Goal: Information Seeking & Learning: Learn about a topic

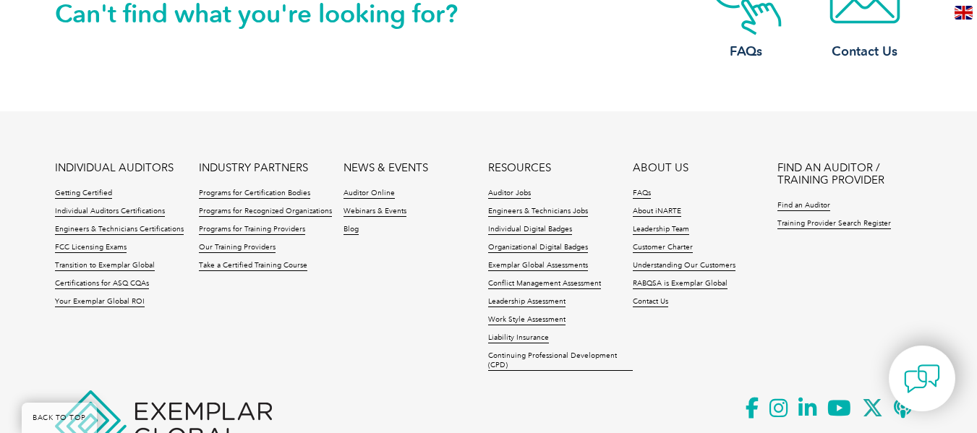
scroll to position [1865, 0]
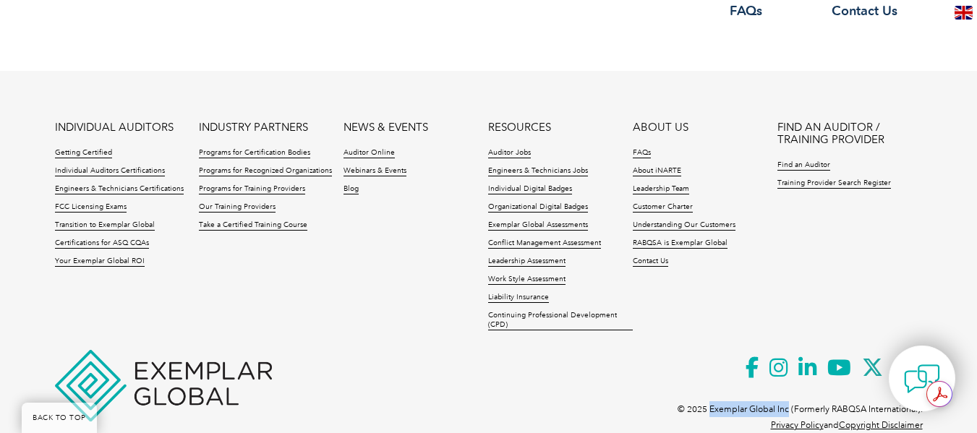
drag, startPoint x: 711, startPoint y: 377, endPoint x: 787, endPoint y: 383, distance: 76.9
click at [787, 401] on p "© 2025 Exemplar Global Inc (Formerly RABQSA International)." at bounding box center [799, 409] width 245 height 16
copy p "Exemplar Global Inc"
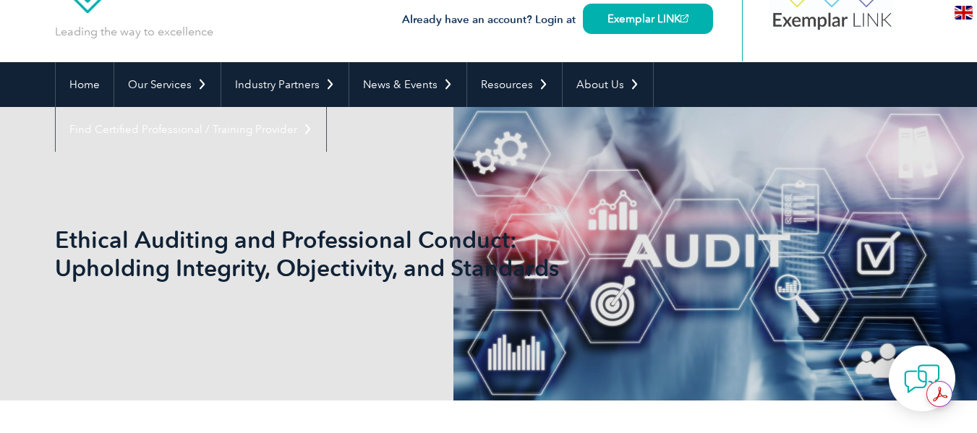
scroll to position [77, 0]
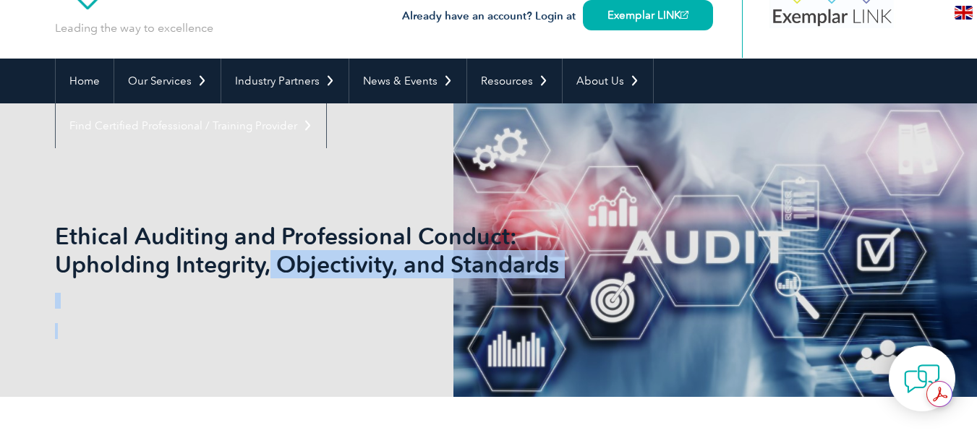
drag, startPoint x: 51, startPoint y: 233, endPoint x: 268, endPoint y: 255, distance: 217.3
click at [268, 255] on div "Ethical Auditing and Professional Conduct: Upholding Integrity, Objectivity, an…" at bounding box center [488, 250] width 977 height 294
click at [268, 255] on h1 "Ethical Auditing and Professional Conduct: Upholding Integrity, Objectivity, an…" at bounding box center [332, 250] width 555 height 56
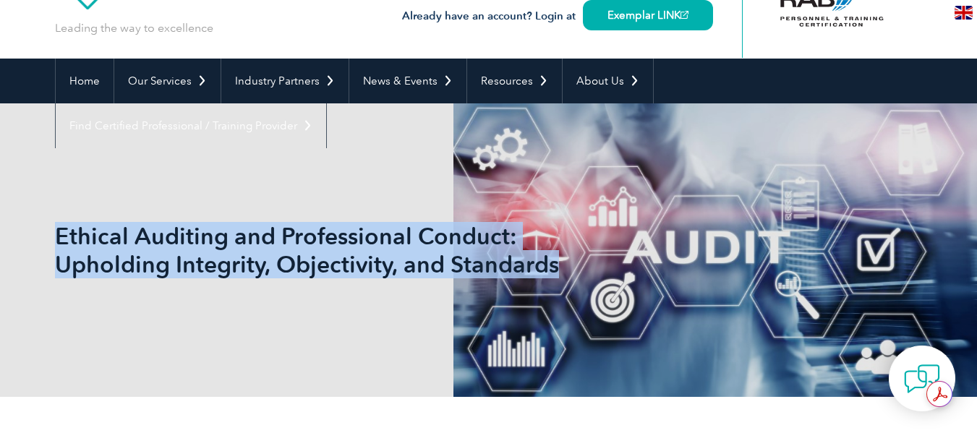
drag, startPoint x: 56, startPoint y: 231, endPoint x: 570, endPoint y: 254, distance: 513.8
click at [570, 254] on h1 "Ethical Auditing and Professional Conduct: Upholding Integrity, Objectivity, an…" at bounding box center [332, 250] width 555 height 56
copy h1 "Ethical Auditing and Professional Conduct: Upholding Integrity, Objectivity, an…"
